Goal: Task Accomplishment & Management: Manage account settings

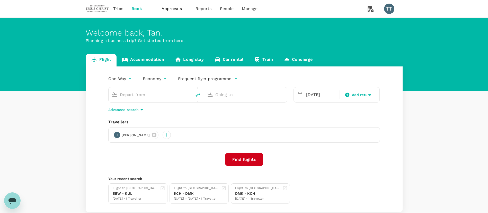
type input "Kuala Lumpur Intl (KUL)"
type input "Manchester (MAN)"
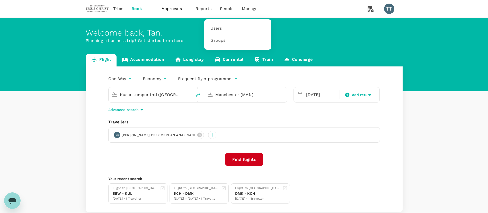
click at [228, 10] on span "People" at bounding box center [227, 9] width 14 height 6
click at [219, 32] on link "Users" at bounding box center [237, 28] width 61 height 12
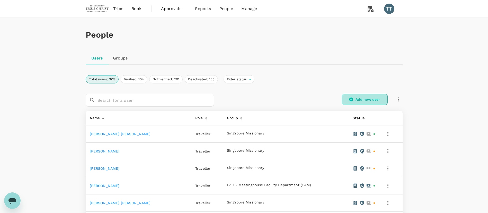
click at [354, 97] on link "Add new user" at bounding box center [365, 99] width 46 height 11
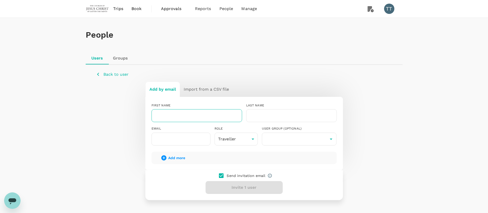
click at [209, 116] on input "text" at bounding box center [196, 115] width 90 height 13
type input "[PERSON_NAME]"
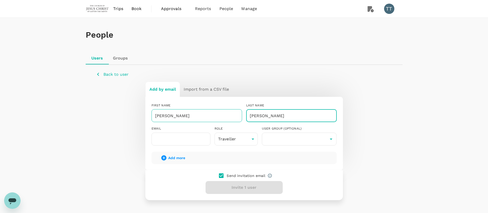
type input "[PERSON_NAME]"
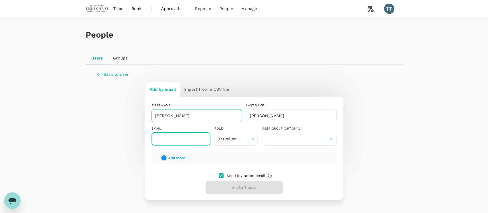
paste input "yinlam.lee@ChurchofJesusChrist.org"
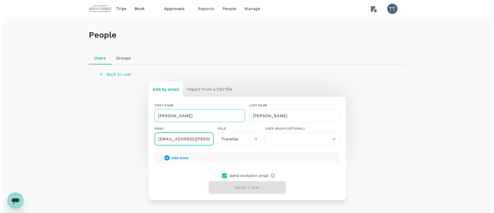
scroll to position [0, 23]
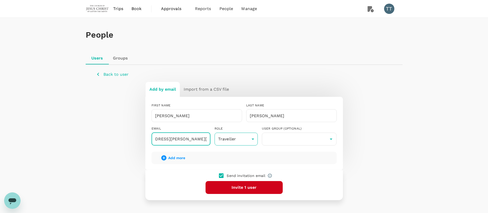
type input "yinlam.lee@ChurchofJesusChrist.org"
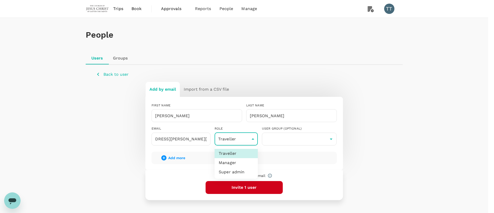
click at [241, 139] on body "Trips Book Approvals 0 Reports People Manage TT People Users Groups Back to use…" at bounding box center [247, 123] width 494 height 247
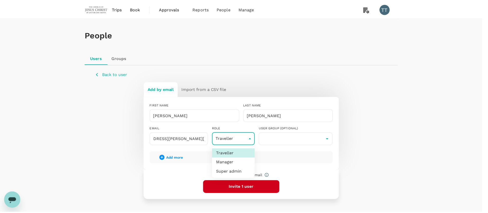
scroll to position [0, 0]
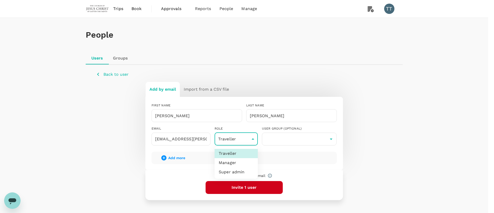
click at [241, 162] on li "Manager" at bounding box center [235, 162] width 43 height 9
type input "admin"
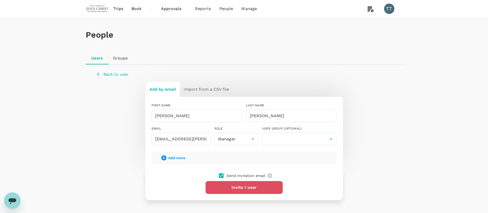
click at [252, 188] on button "Invite 1 user" at bounding box center [243, 187] width 77 height 13
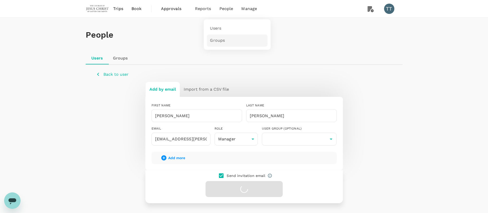
click at [220, 39] on span "Groups" at bounding box center [217, 41] width 15 height 6
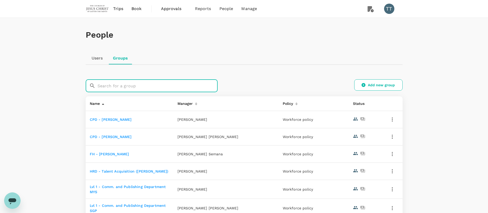
click at [188, 83] on input "text" at bounding box center [157, 85] width 120 height 13
type input "pre"
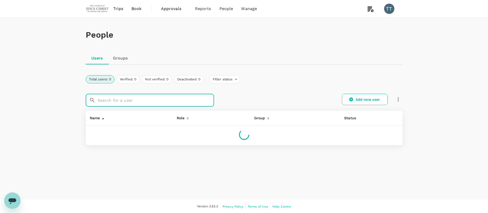
click at [170, 100] on input "text" at bounding box center [155, 100] width 116 height 13
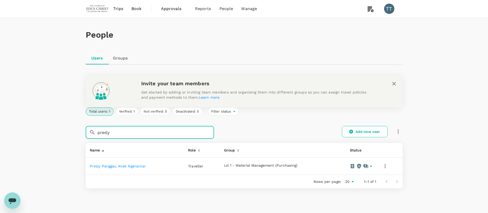
type input "presly"
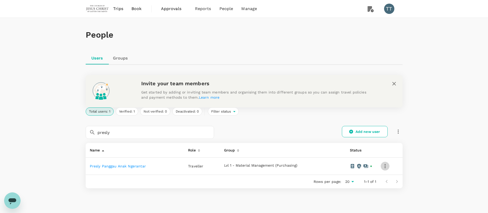
click at [385, 166] on icon "button" at bounding box center [385, 166] width 6 height 6
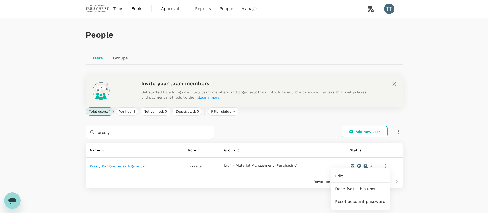
click at [427, 174] on div at bounding box center [247, 106] width 494 height 213
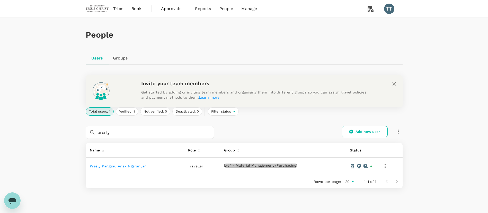
click at [238, 166] on span "Lvl 1 - Material Management (Purchasing)" at bounding box center [260, 165] width 73 height 4
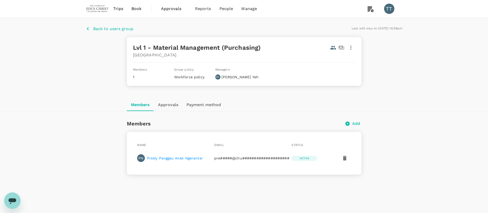
scroll to position [26, 0]
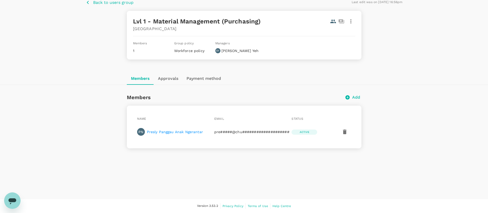
click at [348, 27] on p "[GEOGRAPHIC_DATA]" at bounding box center [244, 29] width 222 height 6
click at [349, 24] on icon "button" at bounding box center [351, 21] width 6 height 6
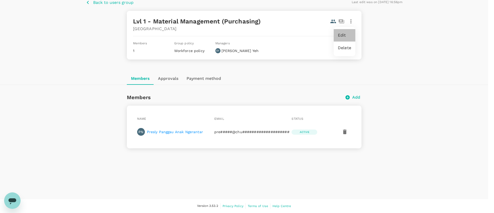
click at [345, 34] on span "Edit" at bounding box center [343, 35] width 13 height 6
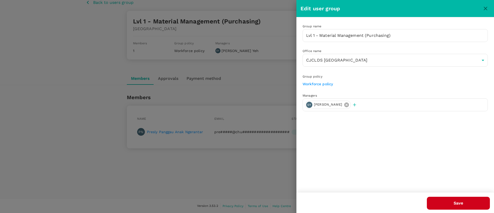
click at [343, 104] on icon at bounding box center [346, 105] width 6 height 6
click at [311, 103] on p "Add user" at bounding box center [319, 104] width 16 height 5
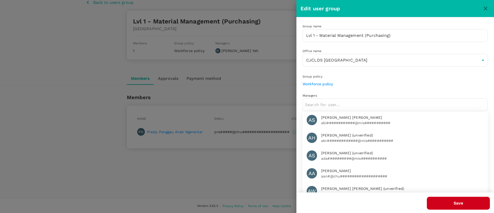
click at [311, 103] on input "text" at bounding box center [395, 105] width 180 height 8
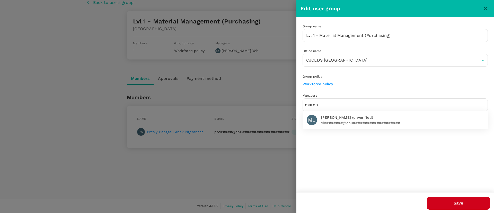
type input "marco"
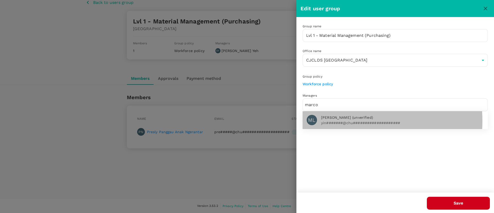
click at [345, 121] on p "yin#######@chu####################" at bounding box center [402, 122] width 162 height 5
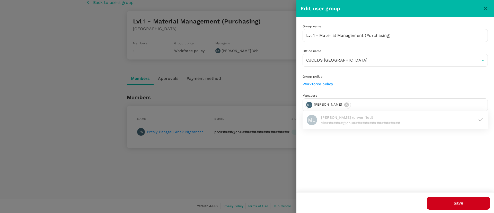
click at [456, 198] on button "Save" at bounding box center [457, 202] width 63 height 13
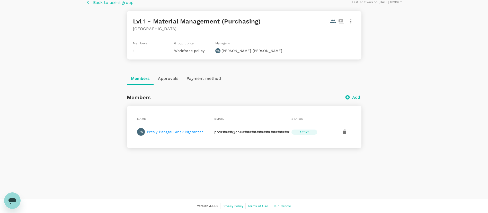
click at [236, 169] on div "Back to users group Last edit was on [DATE] 10:38am Lvl 1 - Material Management…" at bounding box center [244, 91] width 488 height 199
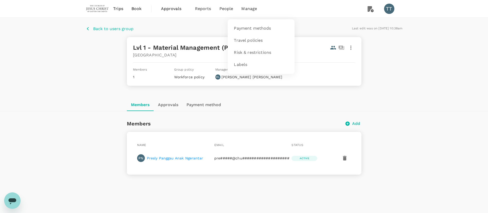
click at [241, 8] on span "Manage" at bounding box center [249, 9] width 16 height 6
